Goal: Transaction & Acquisition: Purchase product/service

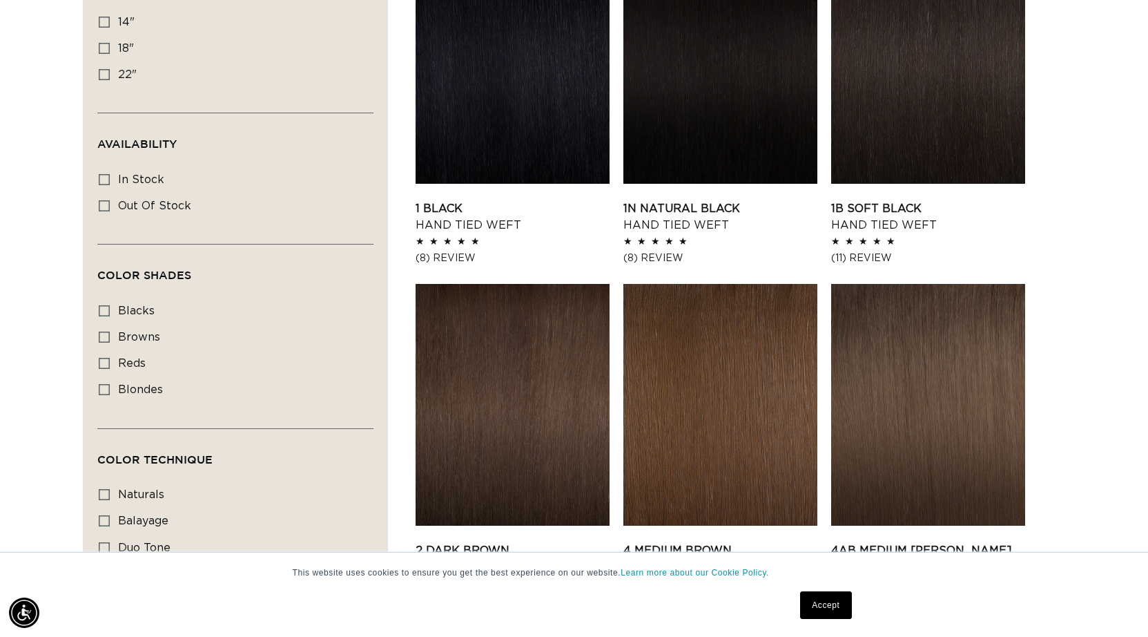
scroll to position [621, 0]
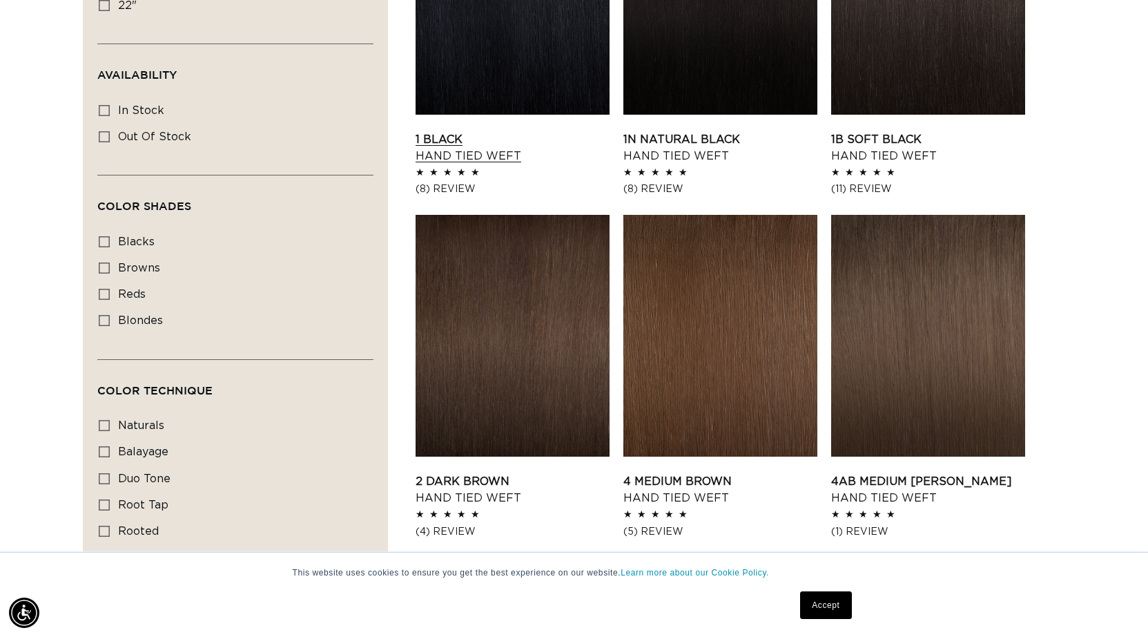
click at [492, 157] on link "1 Black Hand Tied Weft" at bounding box center [513, 147] width 194 height 33
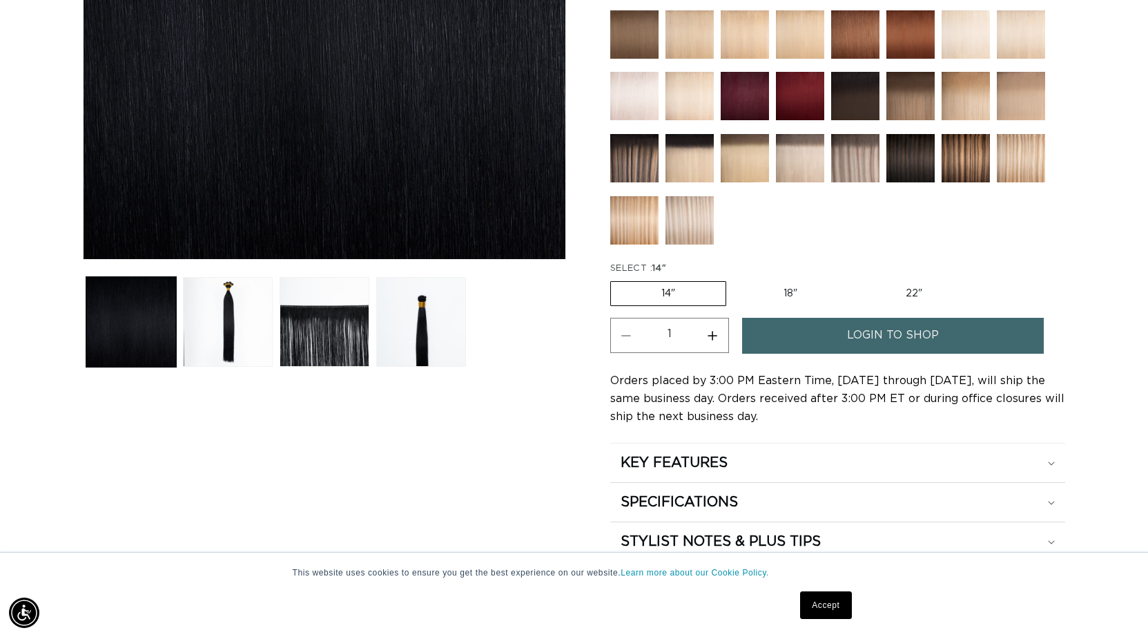
scroll to position [690, 0]
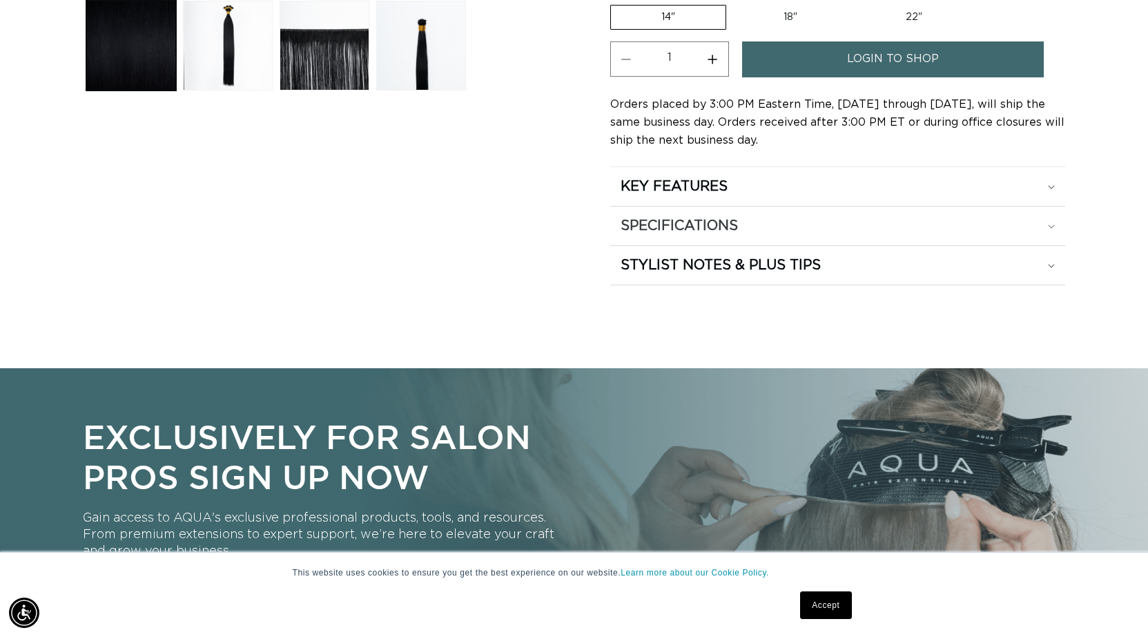
click at [688, 195] on h2 "SPECIFICATIONS" at bounding box center [674, 186] width 107 height 18
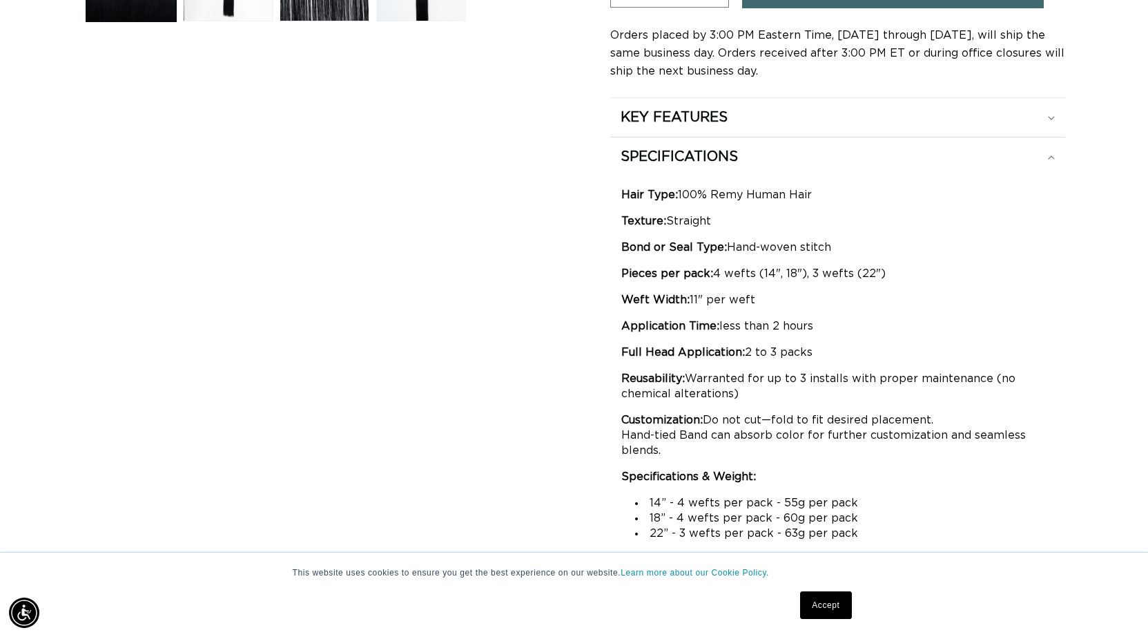
scroll to position [897, 0]
